Goal: Transaction & Acquisition: Purchase product/service

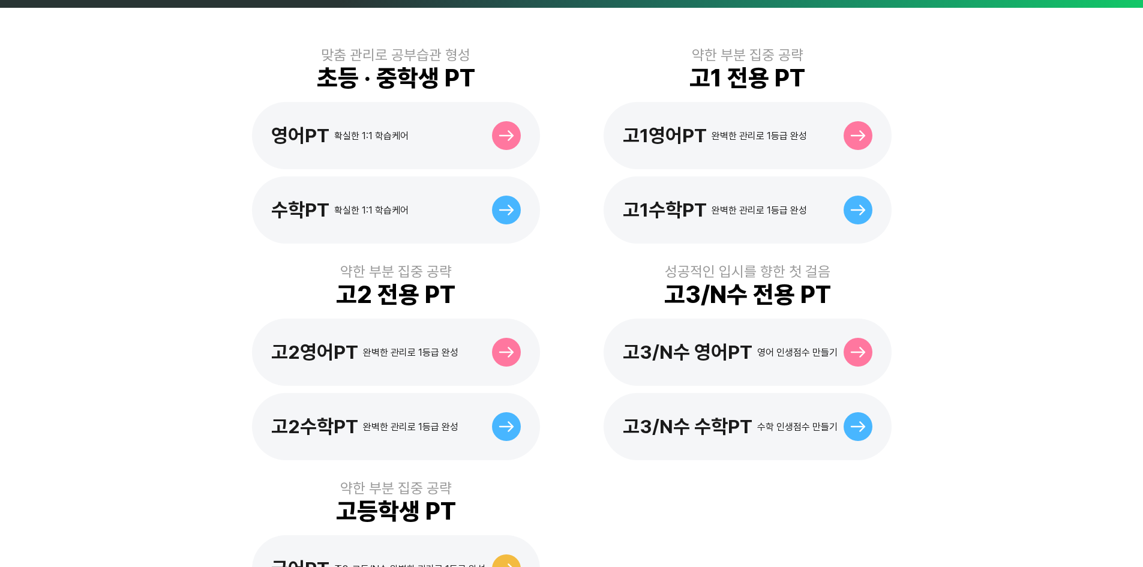
scroll to position [360, 0]
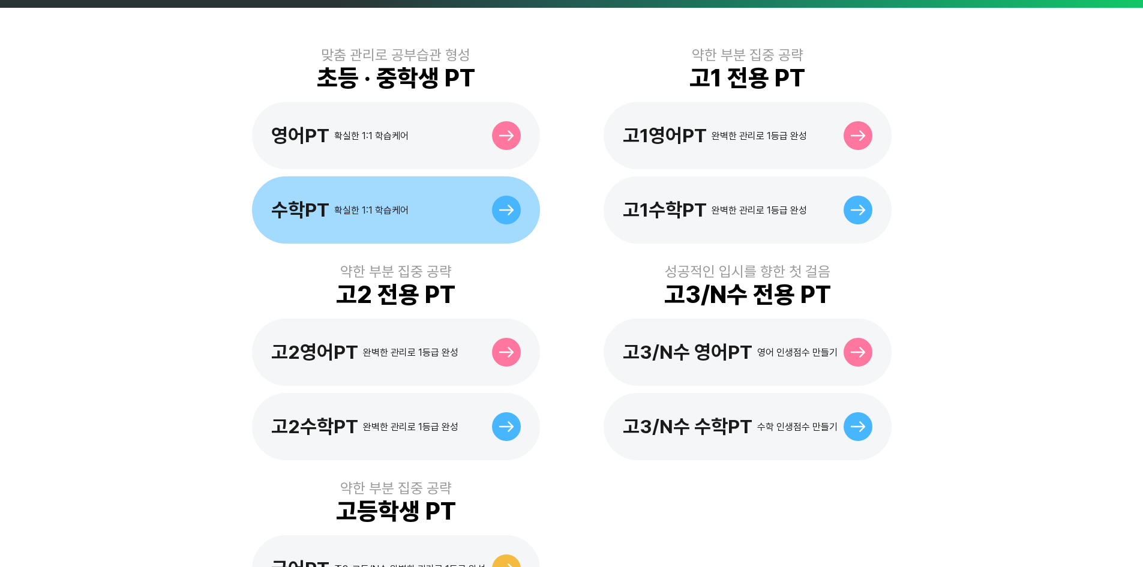
click at [423, 219] on div "수학PT 확실한 1:1 학습케어" at bounding box center [396, 209] width 288 height 67
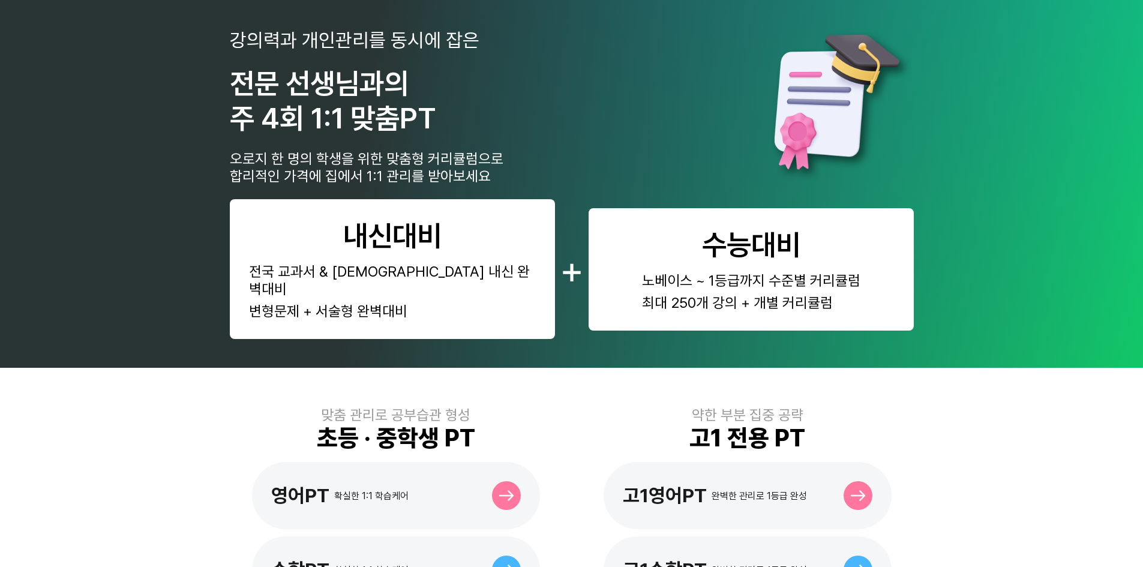
scroll to position [120, 0]
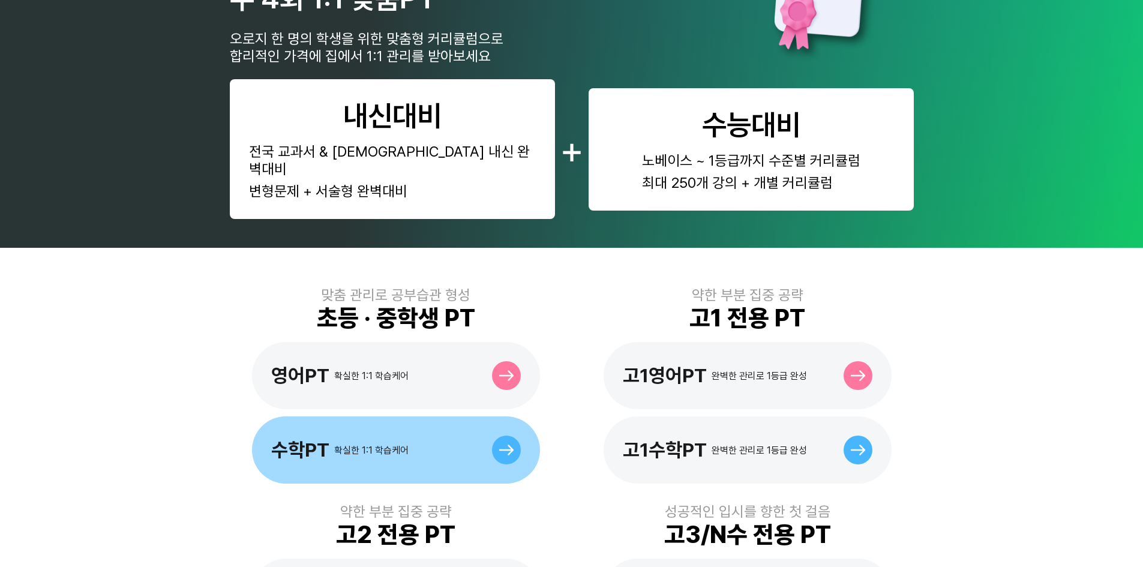
click at [384, 417] on div "수학PT 확실한 1:1 학습케어" at bounding box center [396, 450] width 288 height 67
